Goal: Task Accomplishment & Management: Manage account settings

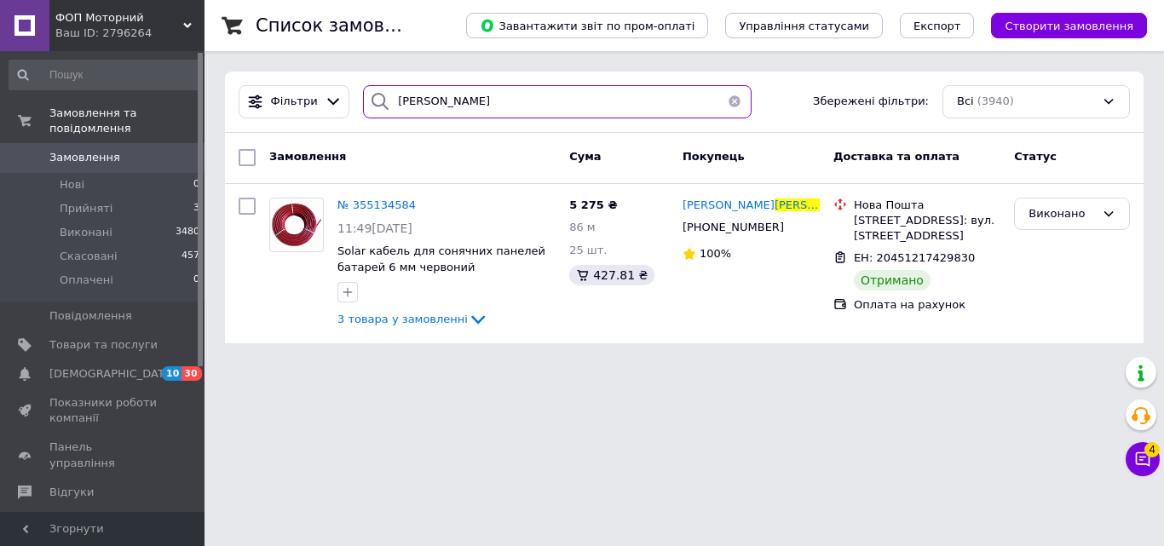
drag, startPoint x: 460, startPoint y: 95, endPoint x: 312, endPoint y: 62, distance: 152.0
click at [312, 62] on div "Список замовлень Завантажити звіт по пром-оплаті Управління статусами Експорт С…" at bounding box center [685, 182] width 960 height 364
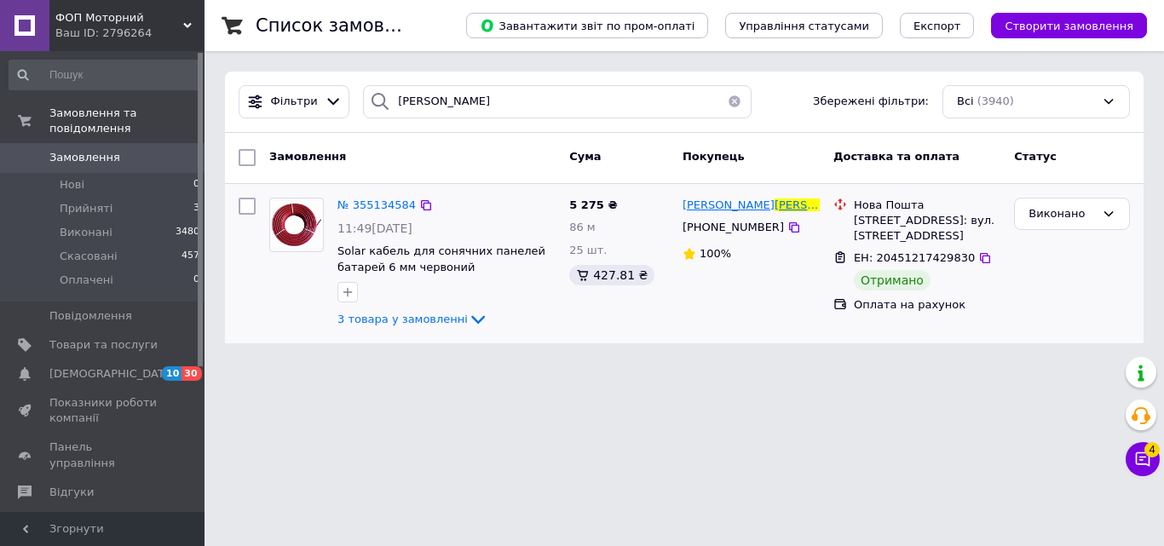
click at [722, 209] on span "[PERSON_NAME]" at bounding box center [729, 205] width 92 height 13
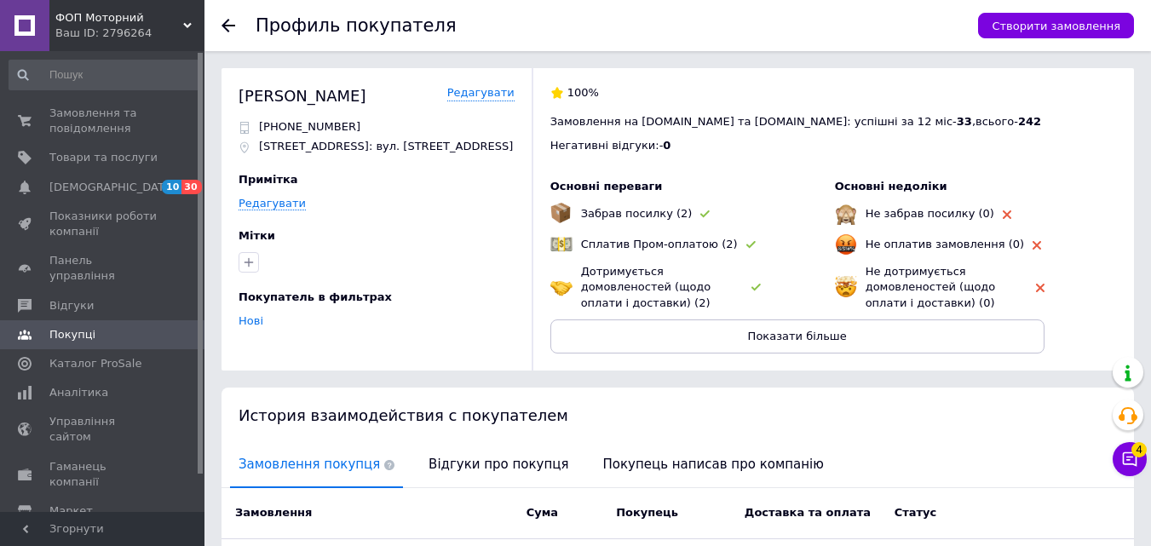
click at [223, 24] on use at bounding box center [229, 26] width 14 height 14
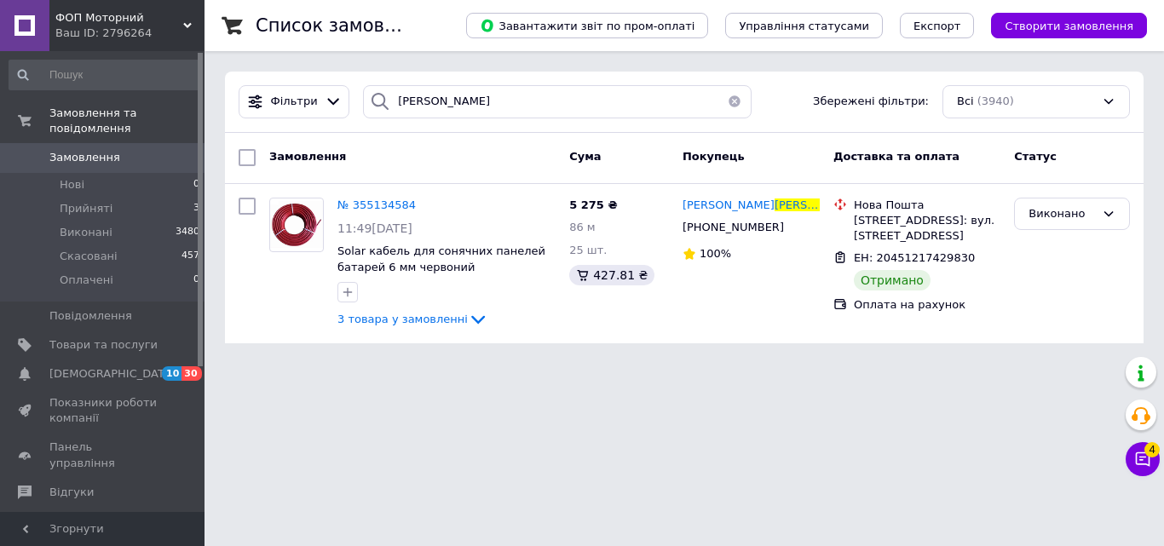
type input "корнелю"
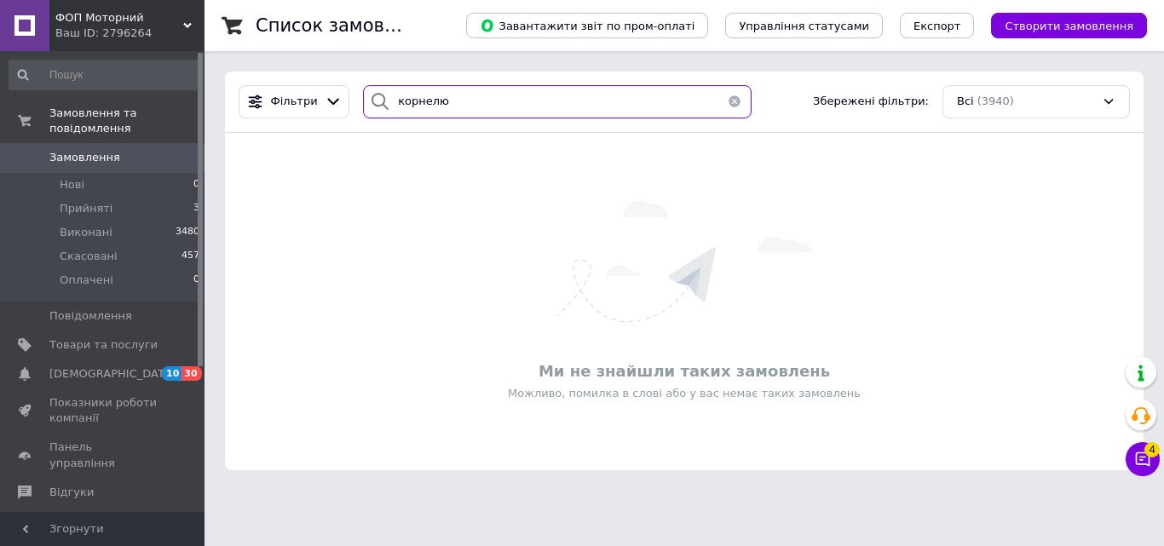
drag, startPoint x: 444, startPoint y: 96, endPoint x: 357, endPoint y: 77, distance: 89.1
click at [362, 78] on div "Фільтри корнелю Збережені фільтри: Всі (3940)" at bounding box center [684, 102] width 919 height 61
